Goal: Transaction & Acquisition: Download file/media

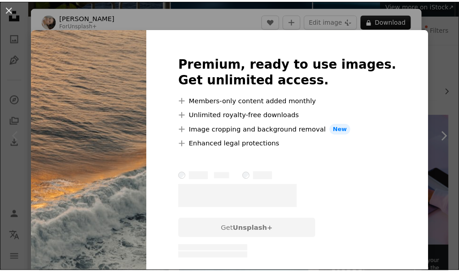
scroll to position [8, 0]
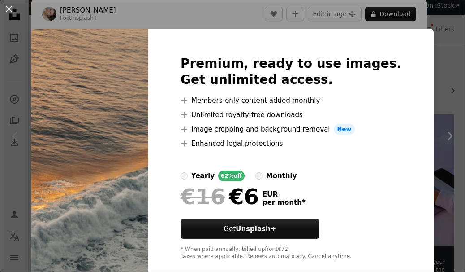
click at [423, 83] on div "An X shape Premium, ready to use images. Get unlimited access. A plus sign Memb…" at bounding box center [232, 136] width 465 height 272
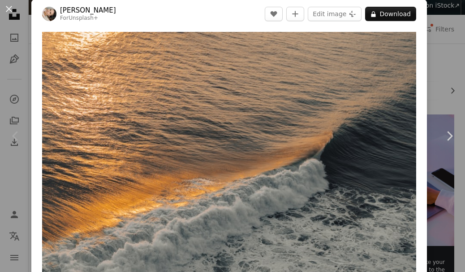
click at [435, 78] on div "An X shape Chevron left Chevron right [PERSON_NAME] For Unsplash+ A heart A plu…" at bounding box center [232, 136] width 465 height 272
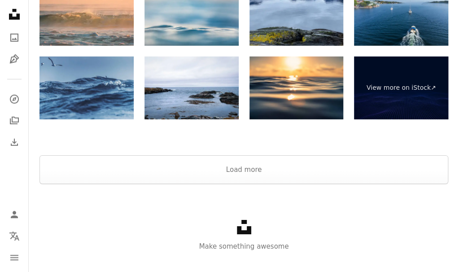
scroll to position [1096, 0]
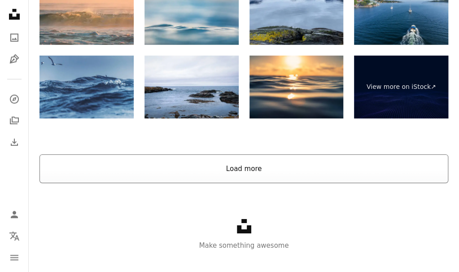
click at [294, 176] on button "Load more" at bounding box center [243, 168] width 408 height 29
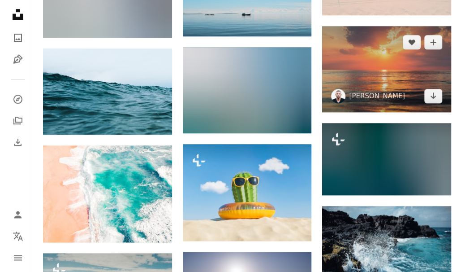
scroll to position [1720, 0]
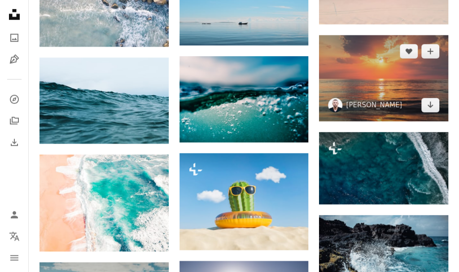
click at [373, 75] on img at bounding box center [383, 78] width 129 height 86
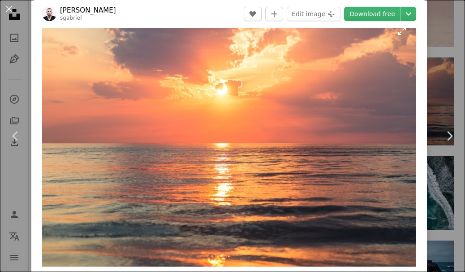
scroll to position [23, 0]
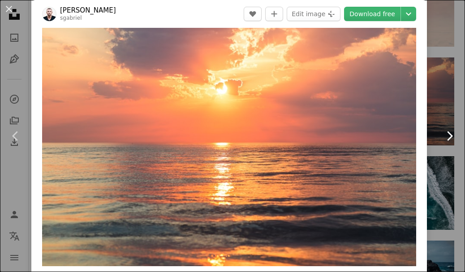
click at [434, 119] on link "Chevron right" at bounding box center [449, 136] width 31 height 86
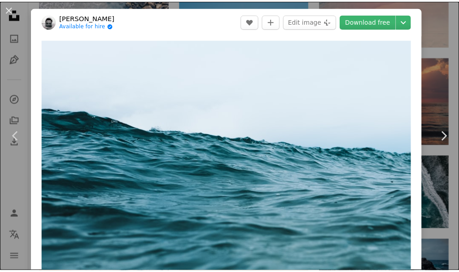
scroll to position [238, 0]
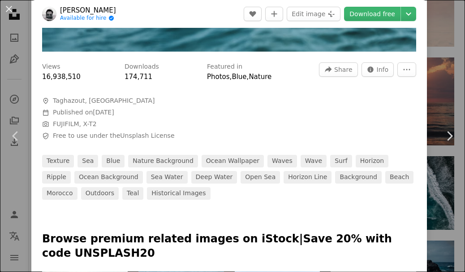
click at [442, 69] on div "An X shape Chevron left Chevron right [PERSON_NAME] Available for hire A checkm…" at bounding box center [232, 136] width 465 height 272
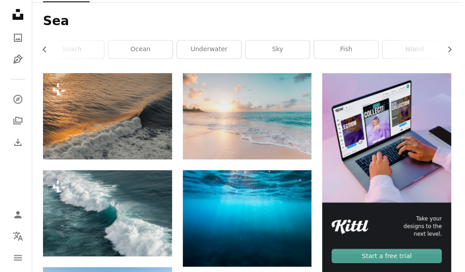
scroll to position [150, 0]
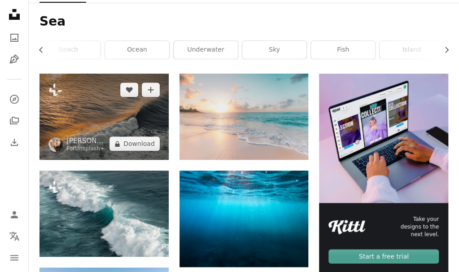
click at [96, 117] on img at bounding box center [103, 117] width 129 height 86
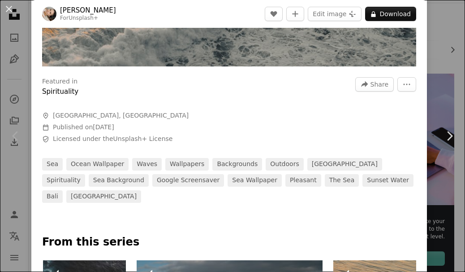
scroll to position [226, 0]
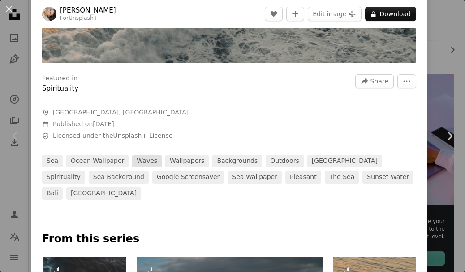
click at [139, 159] on link "waves" at bounding box center [147, 161] width 30 height 13
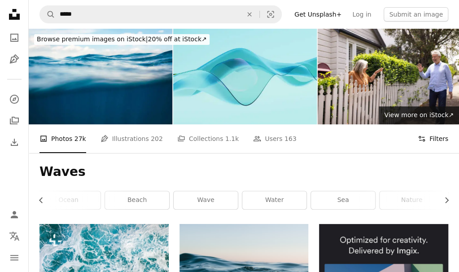
click at [424, 133] on button "Filters Filters" at bounding box center [432, 138] width 30 height 29
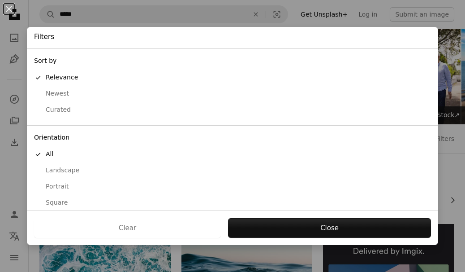
click at [108, 163] on button "Landscape" at bounding box center [232, 170] width 411 height 16
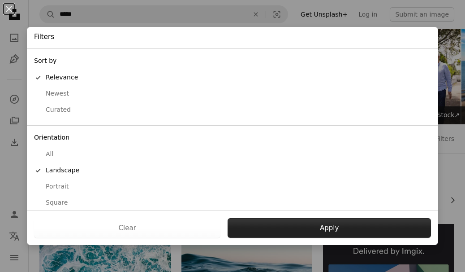
click at [331, 226] on button "Apply" at bounding box center [330, 228] width 204 height 20
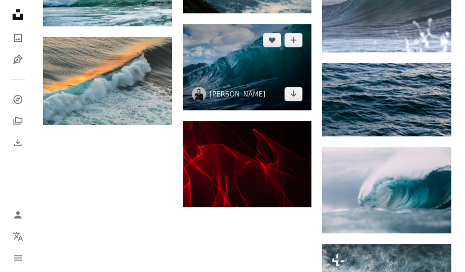
scroll to position [687, 0]
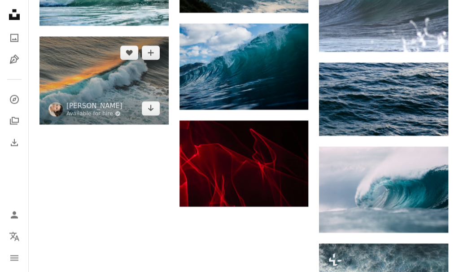
click at [106, 88] on img at bounding box center [103, 80] width 129 height 88
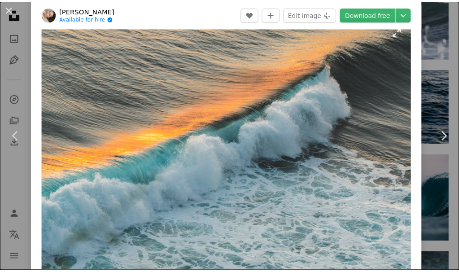
scroll to position [23, 0]
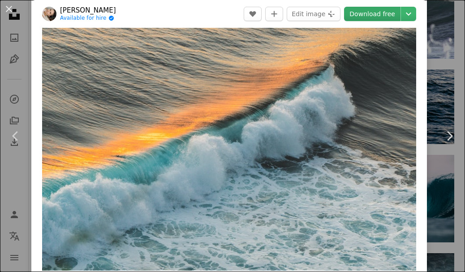
click at [368, 14] on link "Download free" at bounding box center [372, 14] width 56 height 14
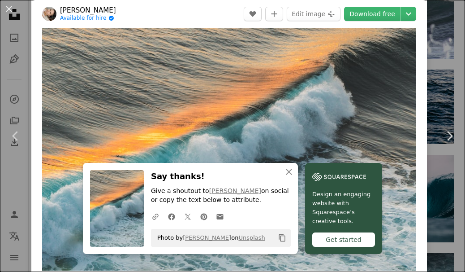
click at [447, 50] on div "An X shape Chevron left Chevron right An X shape Close Say thanks! Give a shout…" at bounding box center [232, 136] width 465 height 272
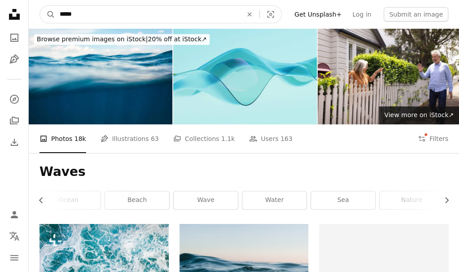
click at [112, 14] on input "*****" at bounding box center [147, 14] width 184 height 17
type input "********"
click button "A magnifying glass" at bounding box center [47, 14] width 15 height 17
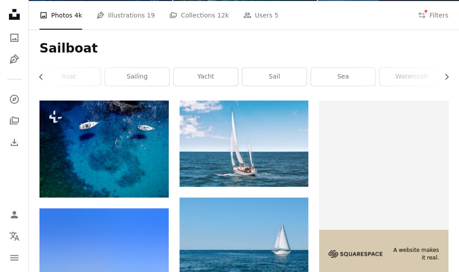
scroll to position [124, 0]
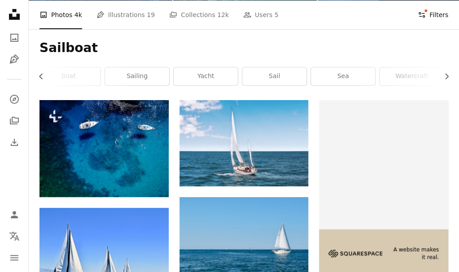
click at [431, 11] on button "Filters Filters" at bounding box center [432, 14] width 30 height 29
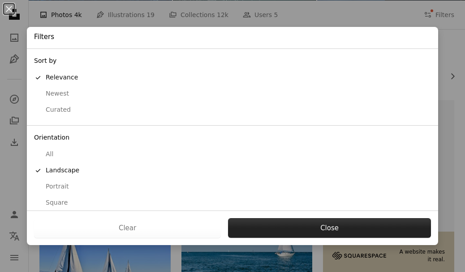
click at [310, 229] on button "Close" at bounding box center [329, 228] width 203 height 20
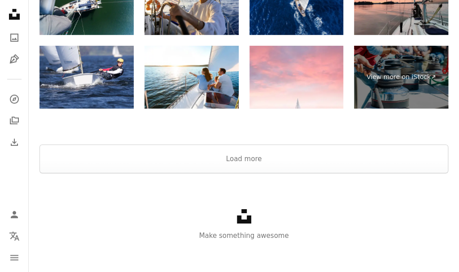
scroll to position [1218, 0]
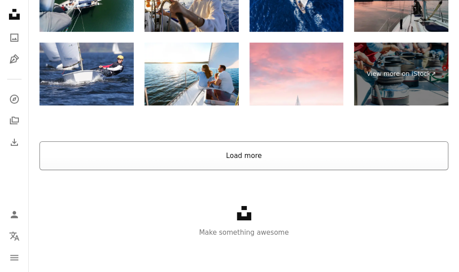
click at [319, 148] on button "Load more" at bounding box center [243, 155] width 408 height 29
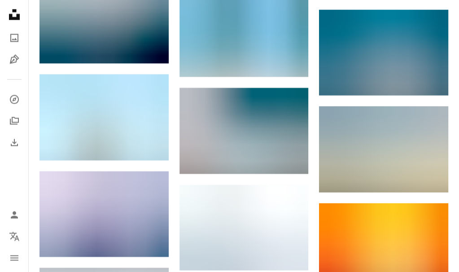
scroll to position [3420, 0]
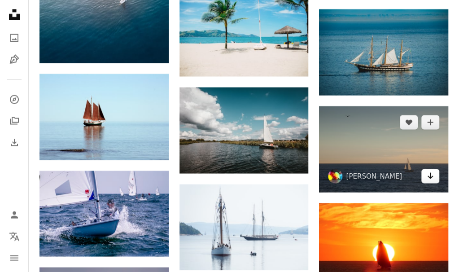
click at [432, 175] on icon "Arrow pointing down" at bounding box center [429, 175] width 7 height 11
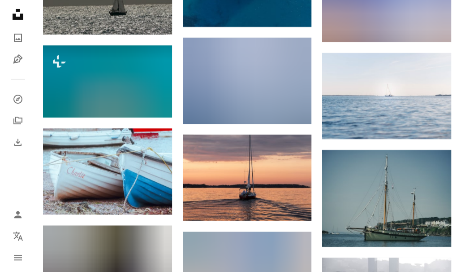
scroll to position [4050, 0]
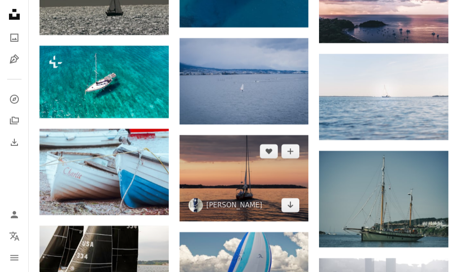
click at [255, 176] on img at bounding box center [243, 178] width 129 height 86
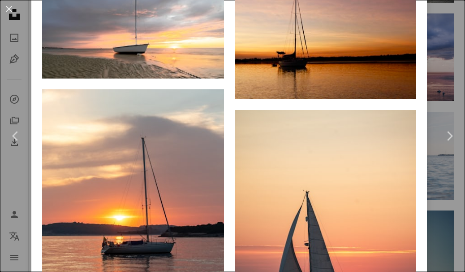
scroll to position [1191, 0]
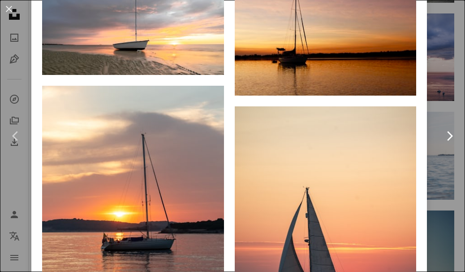
click at [445, 146] on link "Chevron right" at bounding box center [449, 136] width 31 height 86
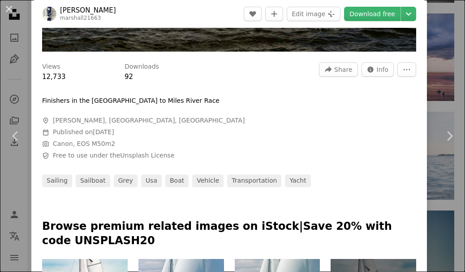
scroll to position [475, 0]
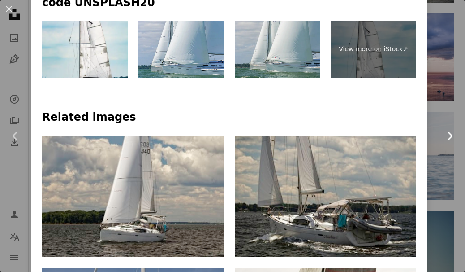
click at [442, 146] on link "Chevron right" at bounding box center [449, 136] width 31 height 86
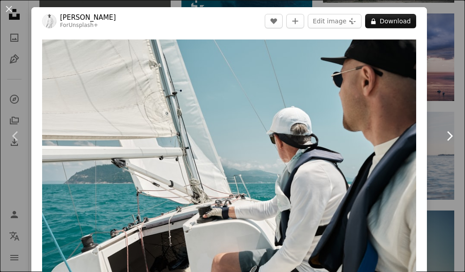
click at [439, 168] on link "Chevron right" at bounding box center [449, 136] width 31 height 86
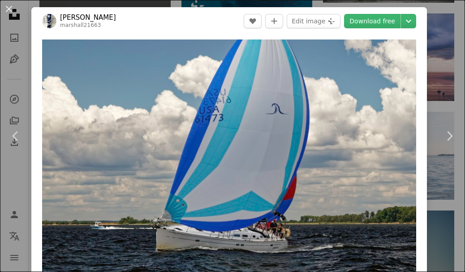
click at [441, 22] on div "An X shape Chevron left Chevron right [PERSON_NAME] marshall21663 A heart A plu…" at bounding box center [232, 136] width 465 height 272
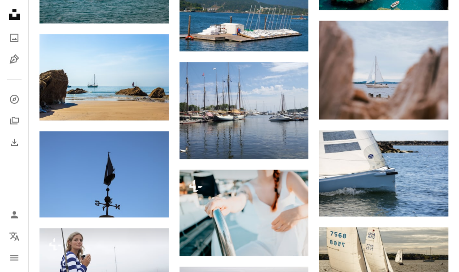
scroll to position [7160, 0]
